Goal: Unclear

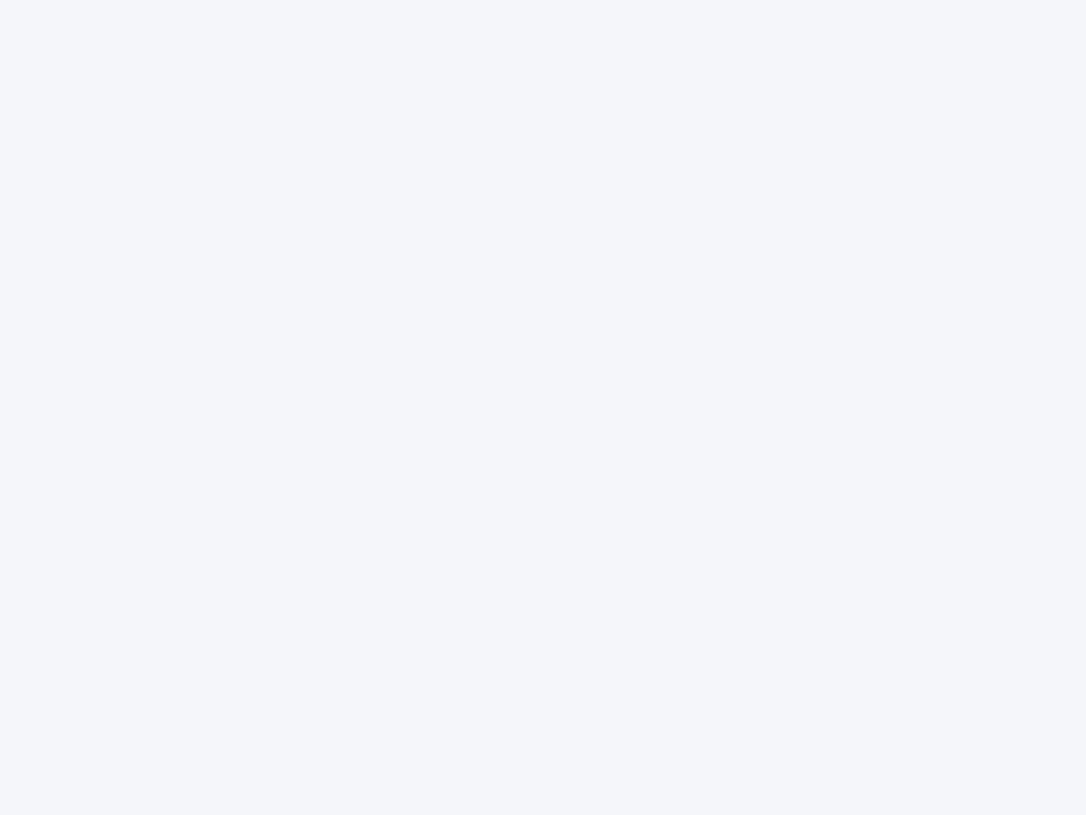
click at [543, 407] on div at bounding box center [543, 407] width 1086 height 815
